Goal: Find specific page/section: Find specific page/section

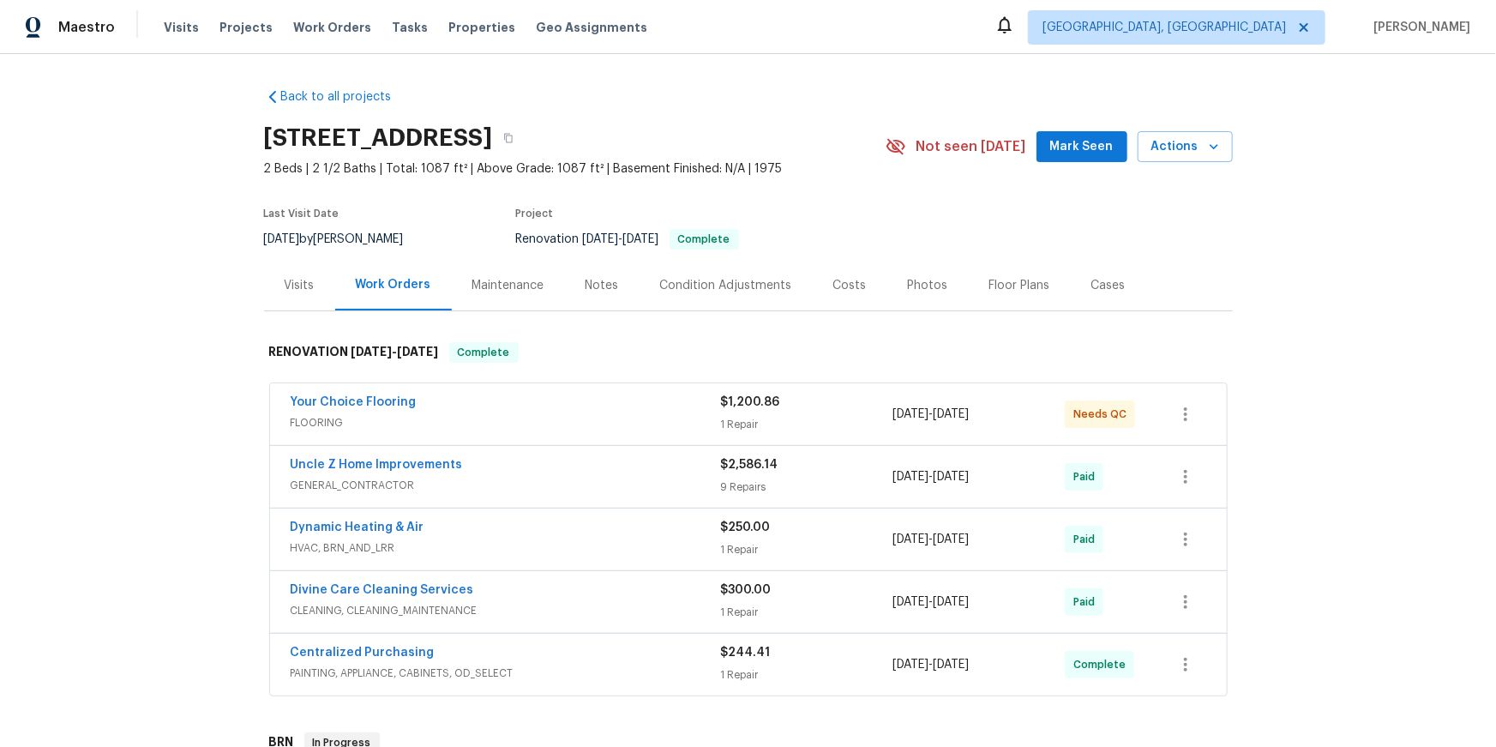
click at [304, 310] on div "Visits" at bounding box center [299, 285] width 71 height 51
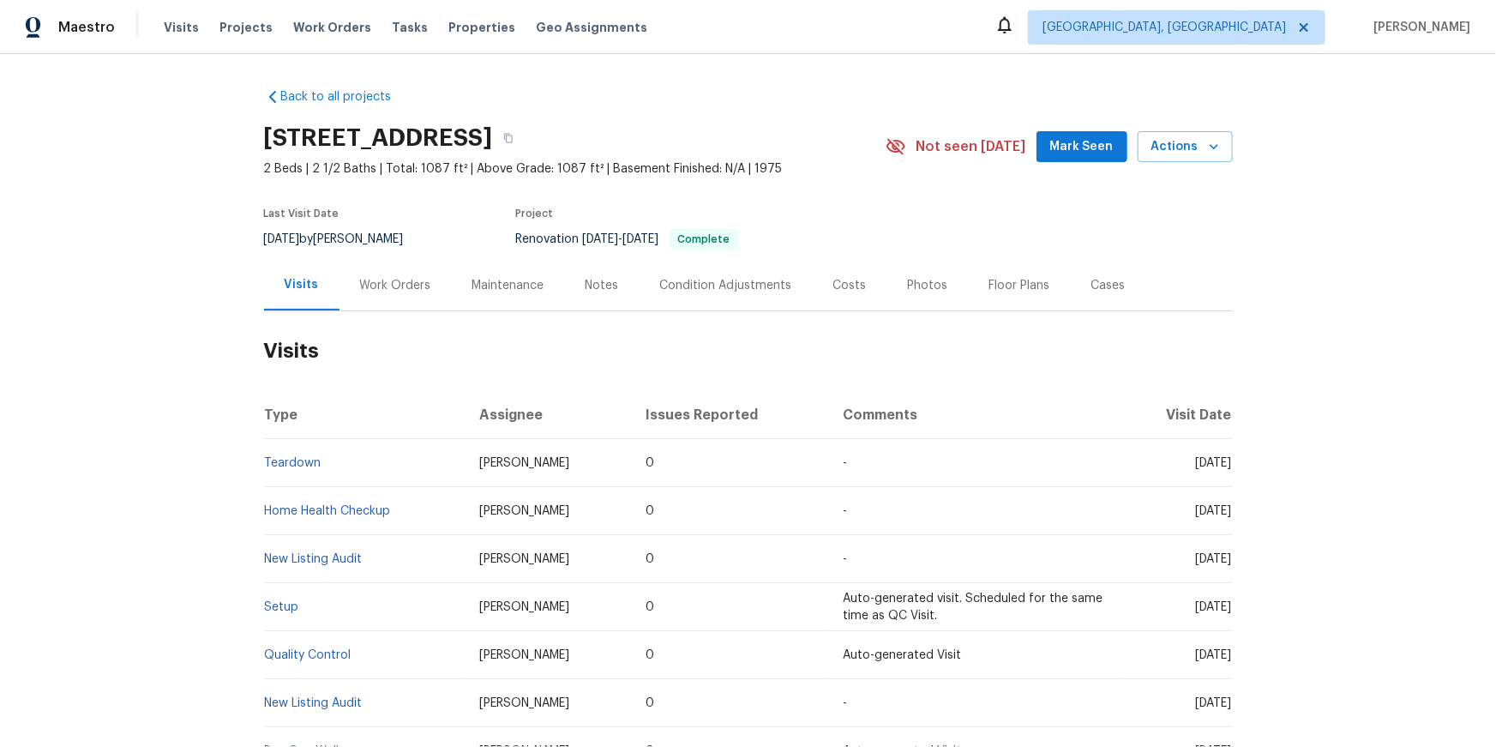
click at [286, 487] on td "Teardown" at bounding box center [365, 463] width 202 height 48
click at [294, 469] on link "Teardown" at bounding box center [293, 463] width 57 height 12
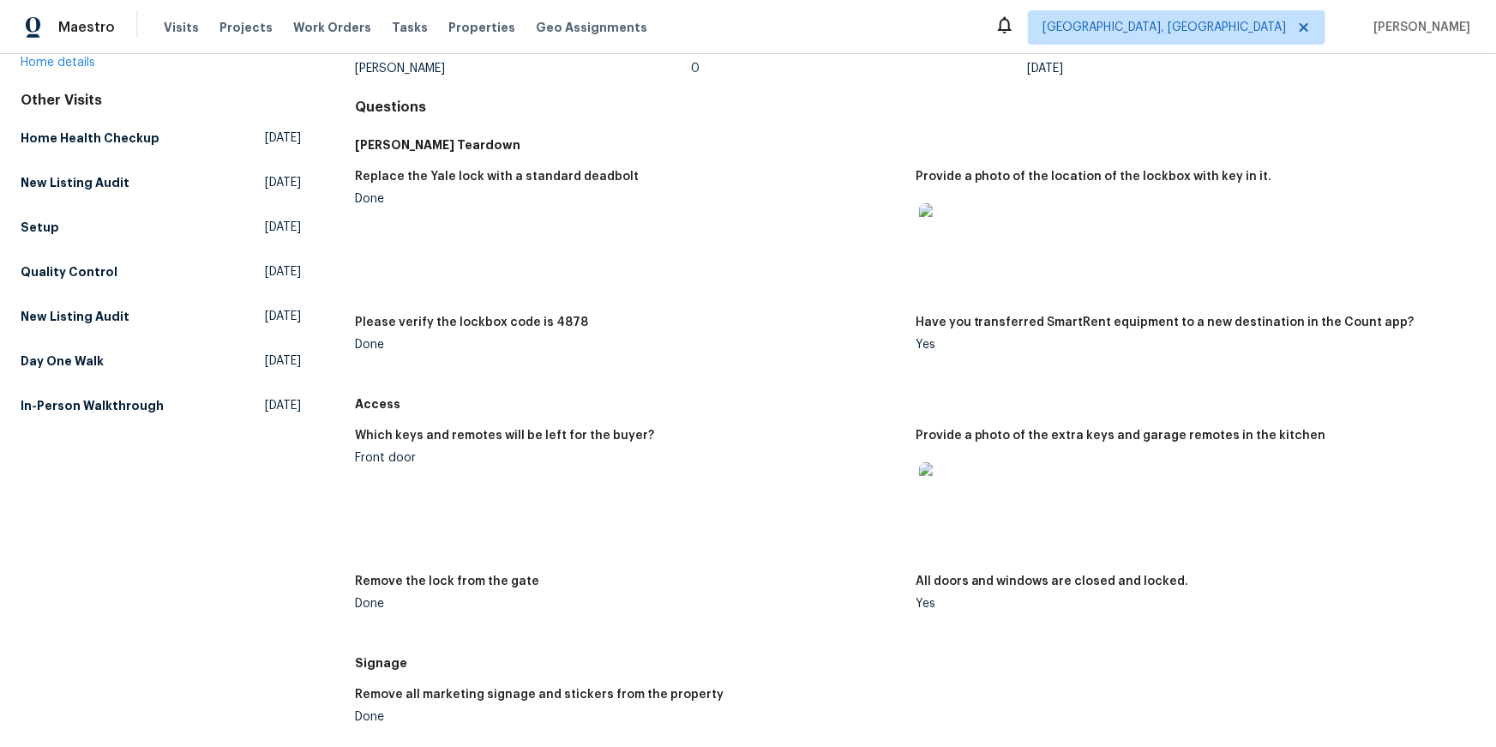
scroll to position [143, 0]
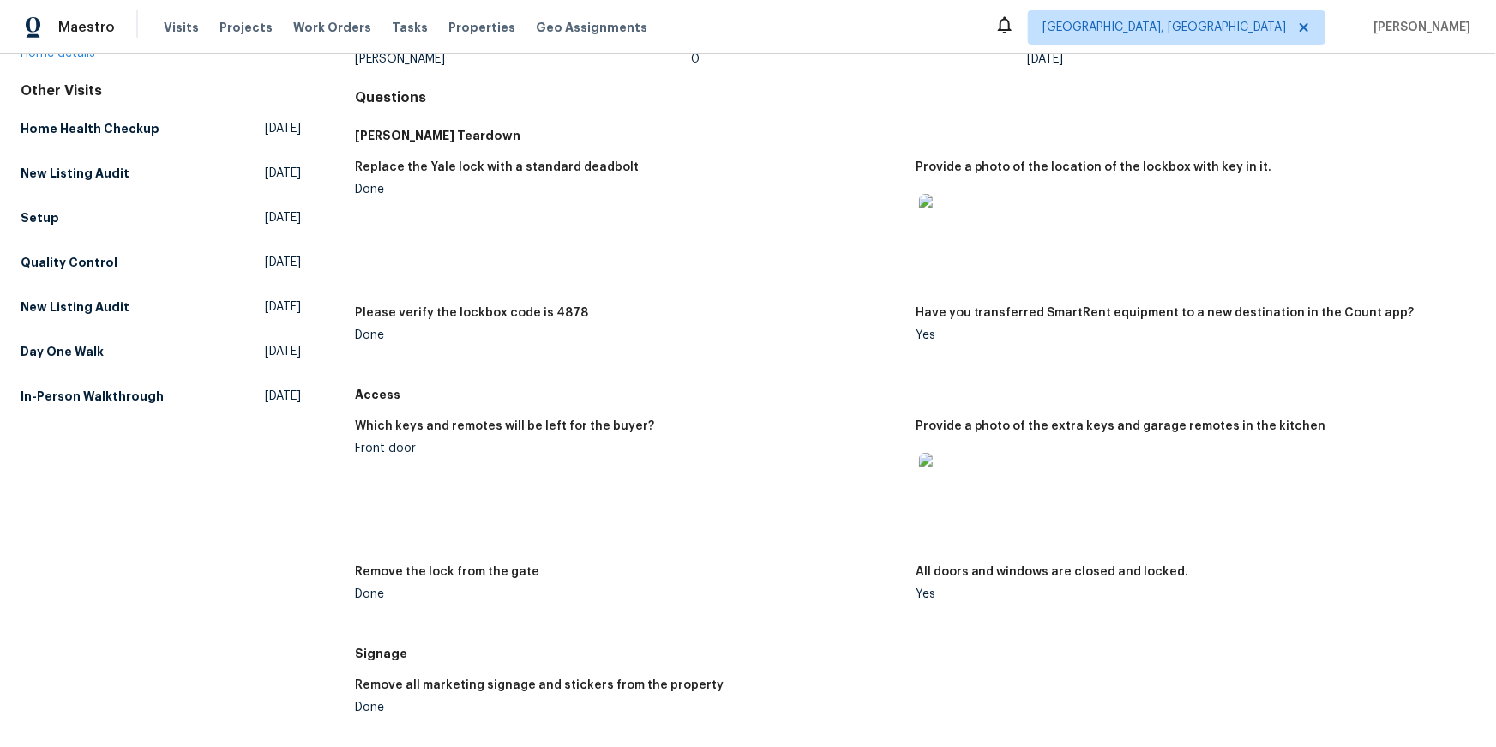
click at [929, 249] on img at bounding box center [946, 221] width 55 height 55
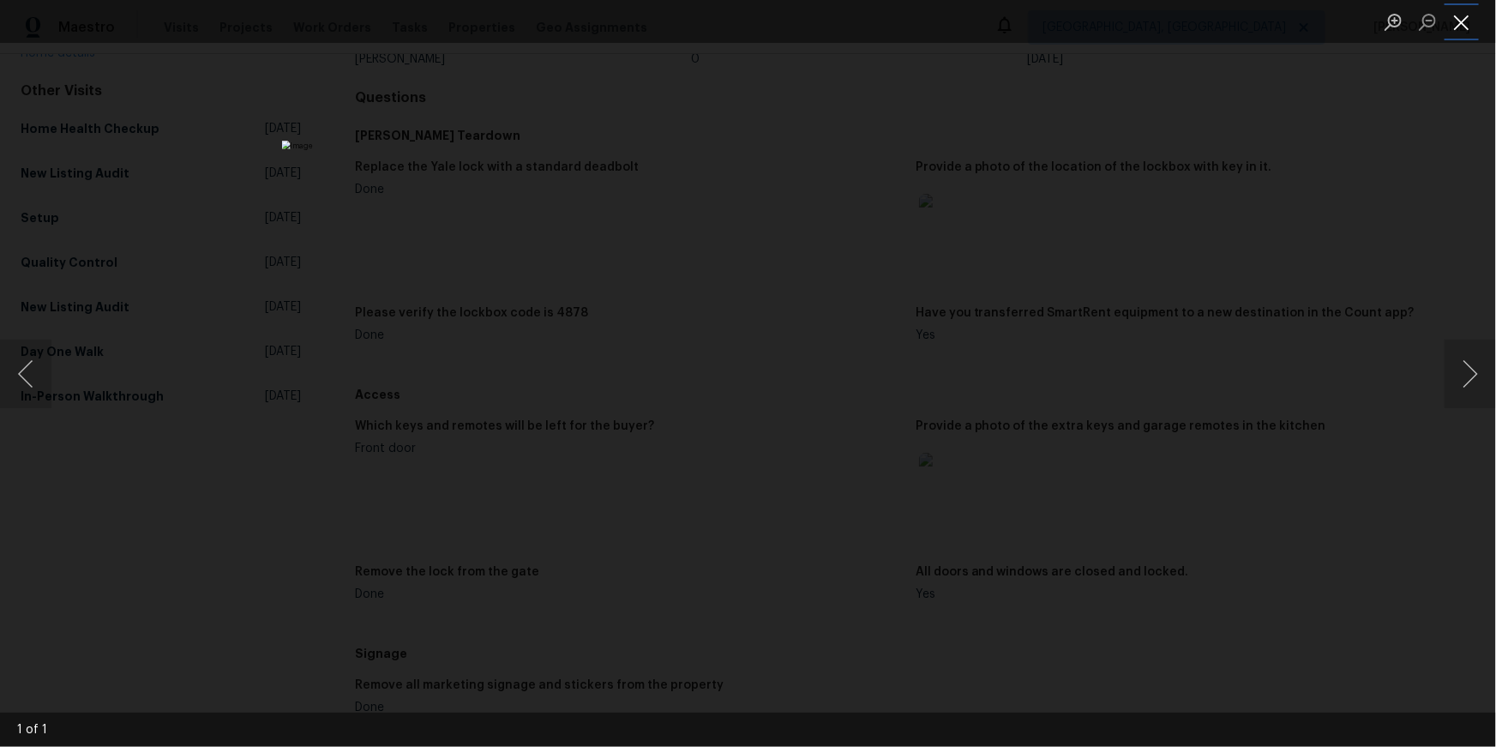
click at [1463, 15] on button "Close lightbox" at bounding box center [1462, 22] width 34 height 30
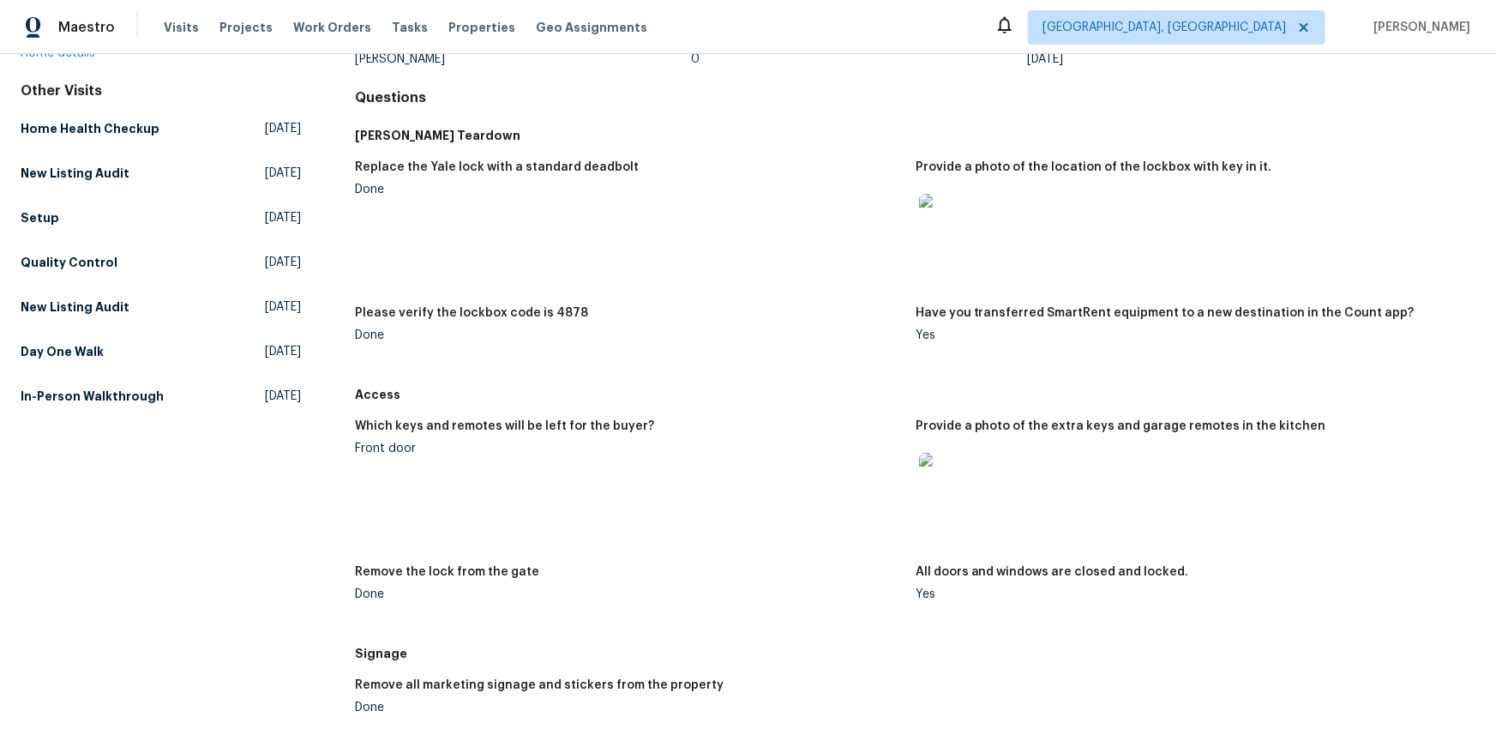
click at [952, 508] on img at bounding box center [946, 480] width 55 height 55
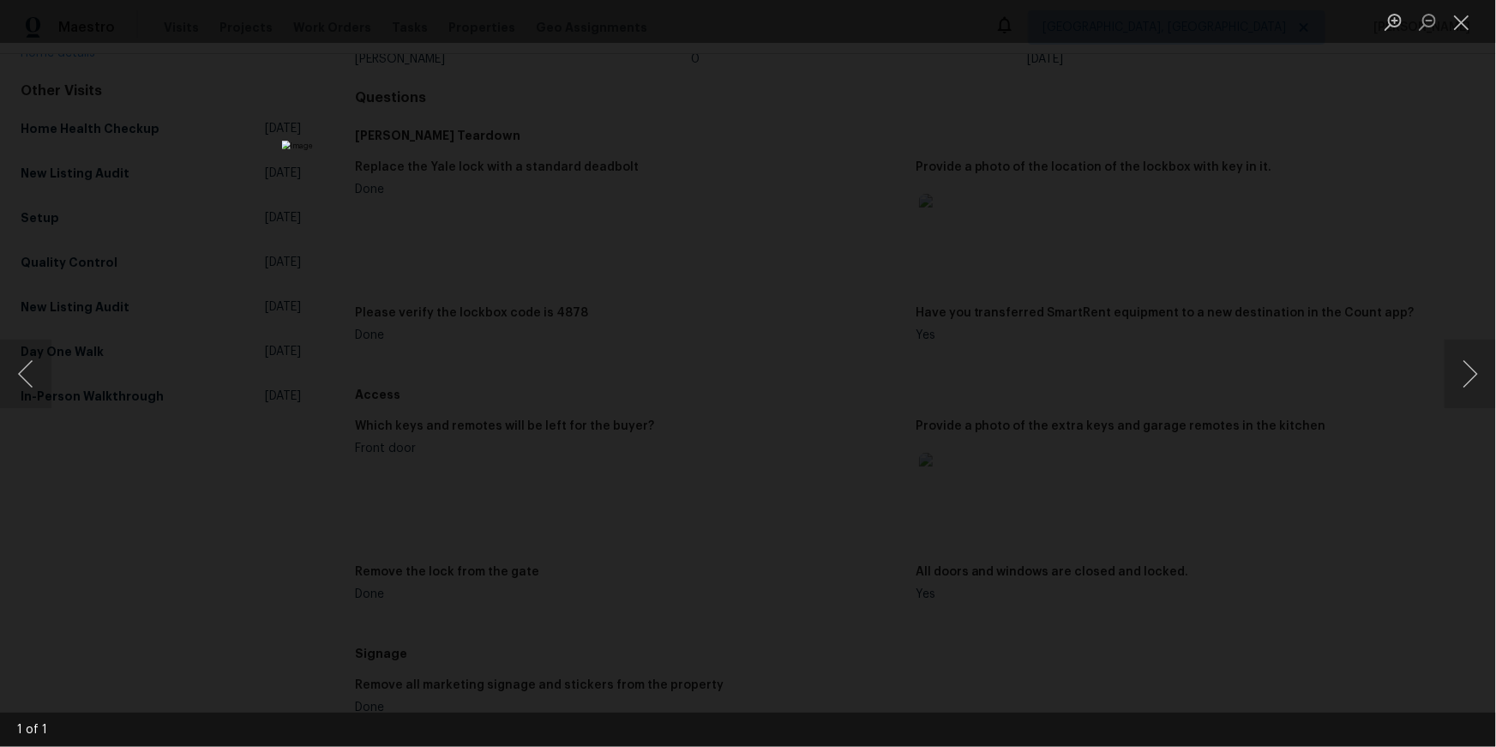
click at [1282, 508] on div "Lightbox" at bounding box center [748, 373] width 1496 height 747
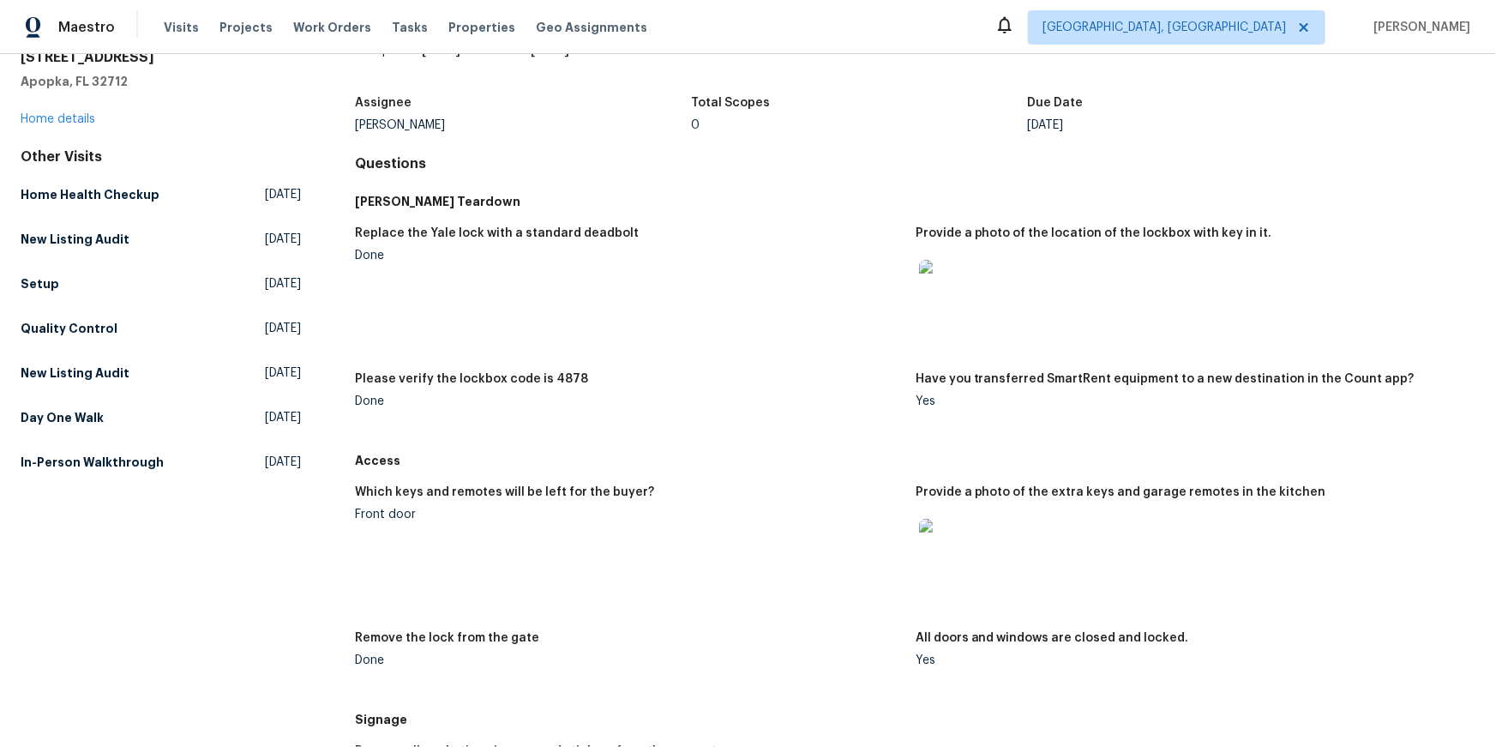
scroll to position [0, 0]
